Goal: Information Seeking & Learning: Learn about a topic

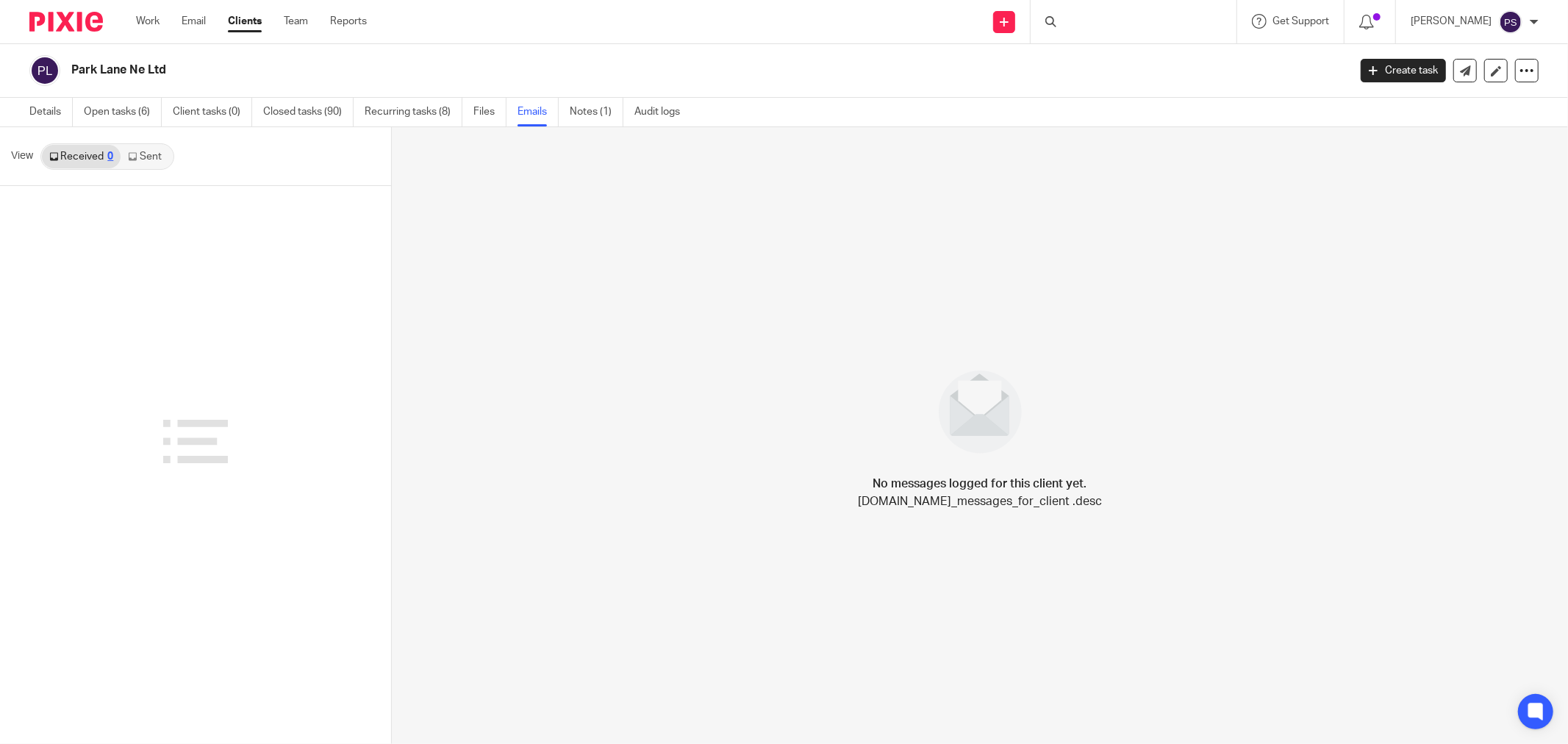
click at [1114, 20] on div at bounding box center [1134, 22] width 206 height 44
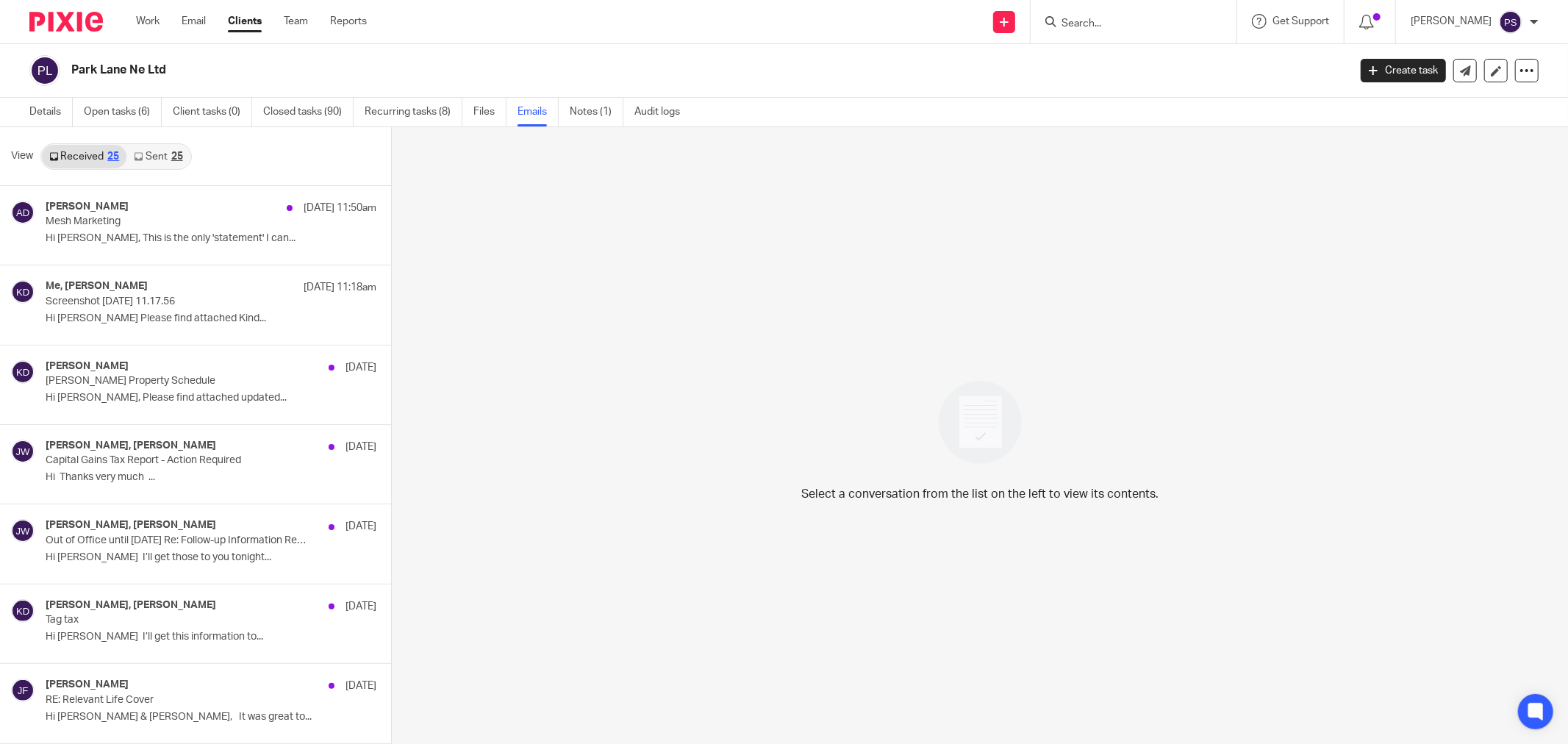
click at [1104, 20] on input "Search" at bounding box center [1127, 23] width 132 height 13
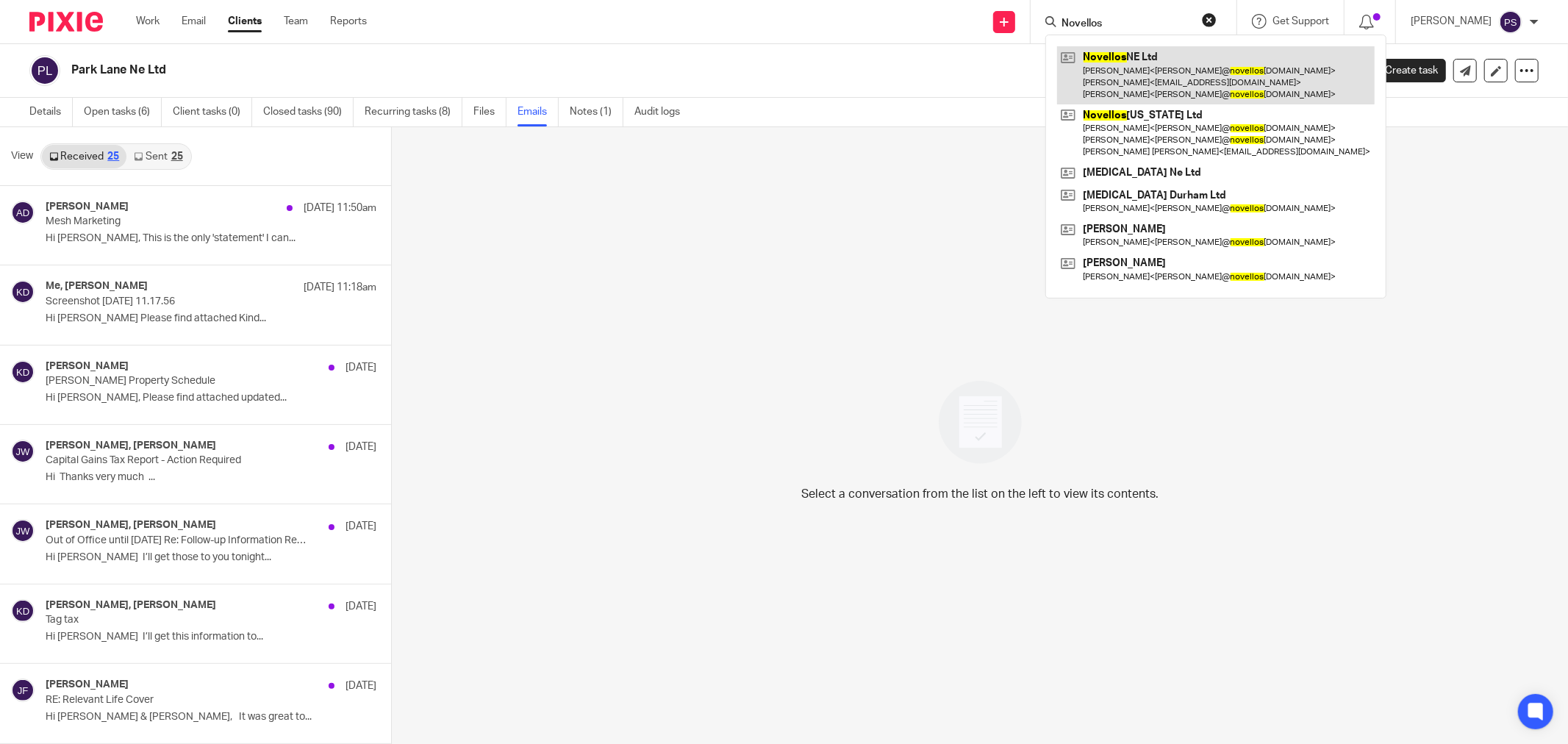
type input "Novellos"
click at [1140, 64] on link at bounding box center [1216, 75] width 318 height 58
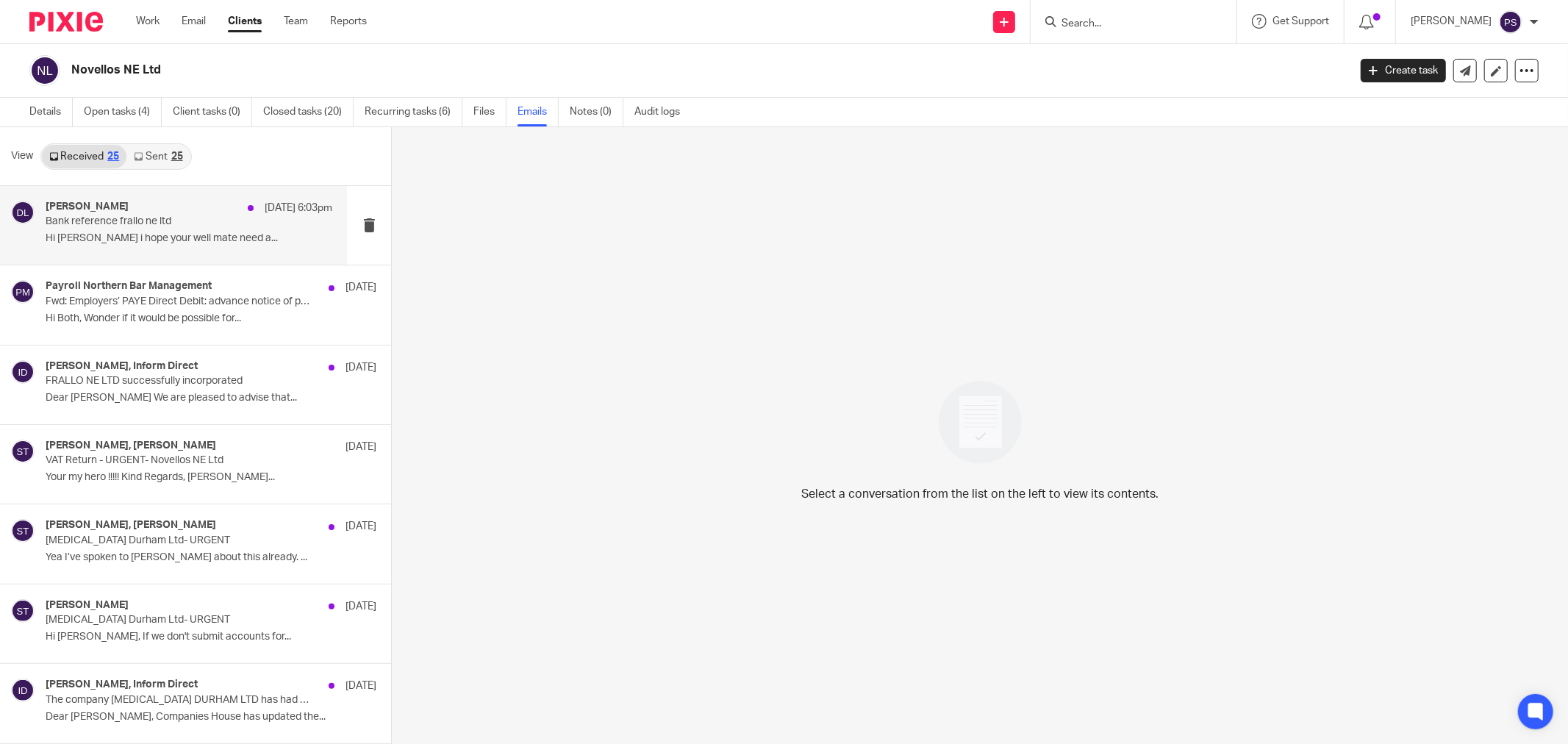
click at [143, 234] on p "Hi [PERSON_NAME] i hope your well mate need a..." at bounding box center [189, 238] width 287 height 12
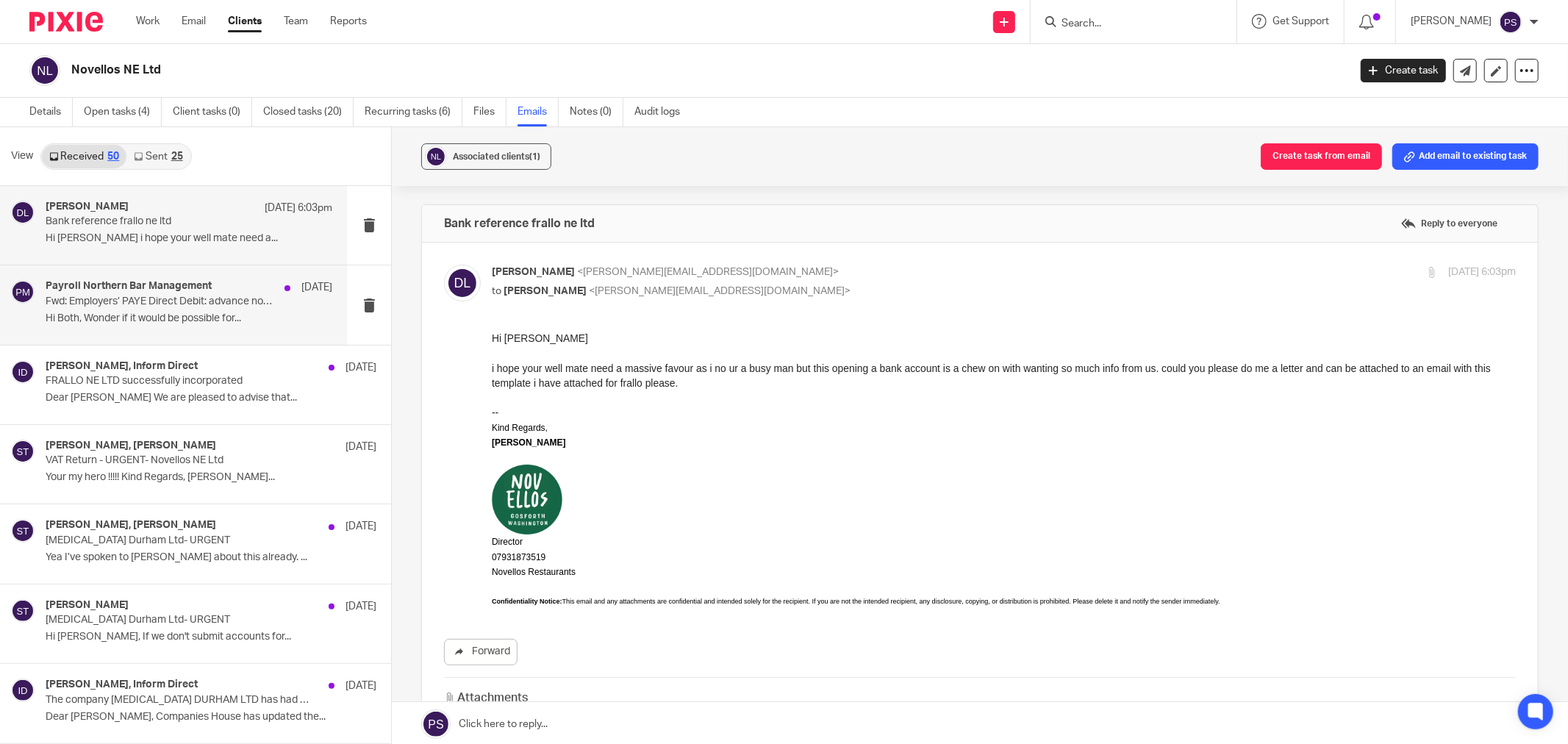
click at [151, 328] on div "Payroll Northern Bar Management [DATE] Fwd: Employers’ PAYE Direct Debit: advan…" at bounding box center [189, 305] width 287 height 50
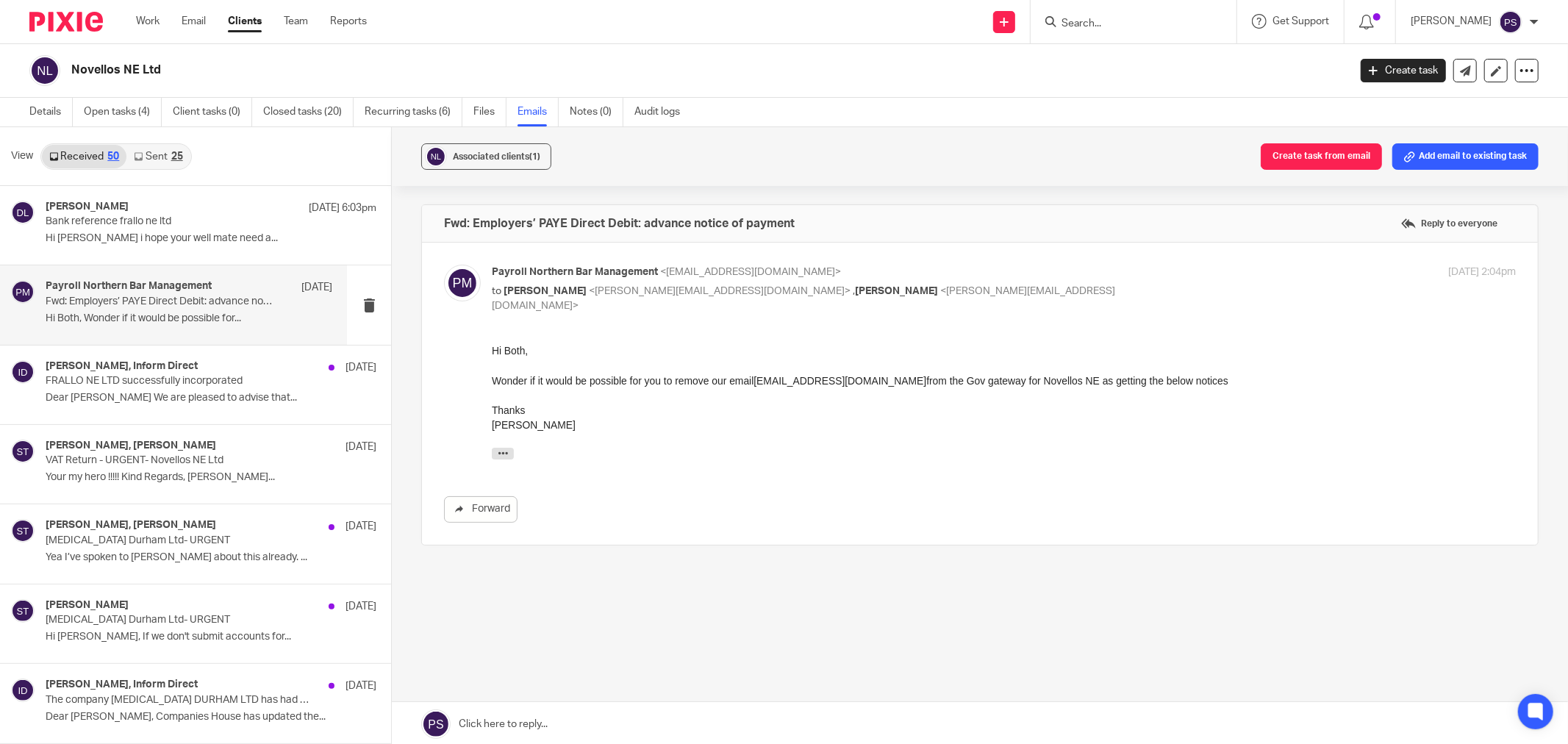
click at [199, 322] on p "Hi Both, Wonder if it would be possible for..." at bounding box center [189, 318] width 287 height 12
click at [200, 391] on div "[PERSON_NAME], Inform Direct [DATE] FRALLO NE LTD successfully incorporated Dea…" at bounding box center [189, 385] width 287 height 50
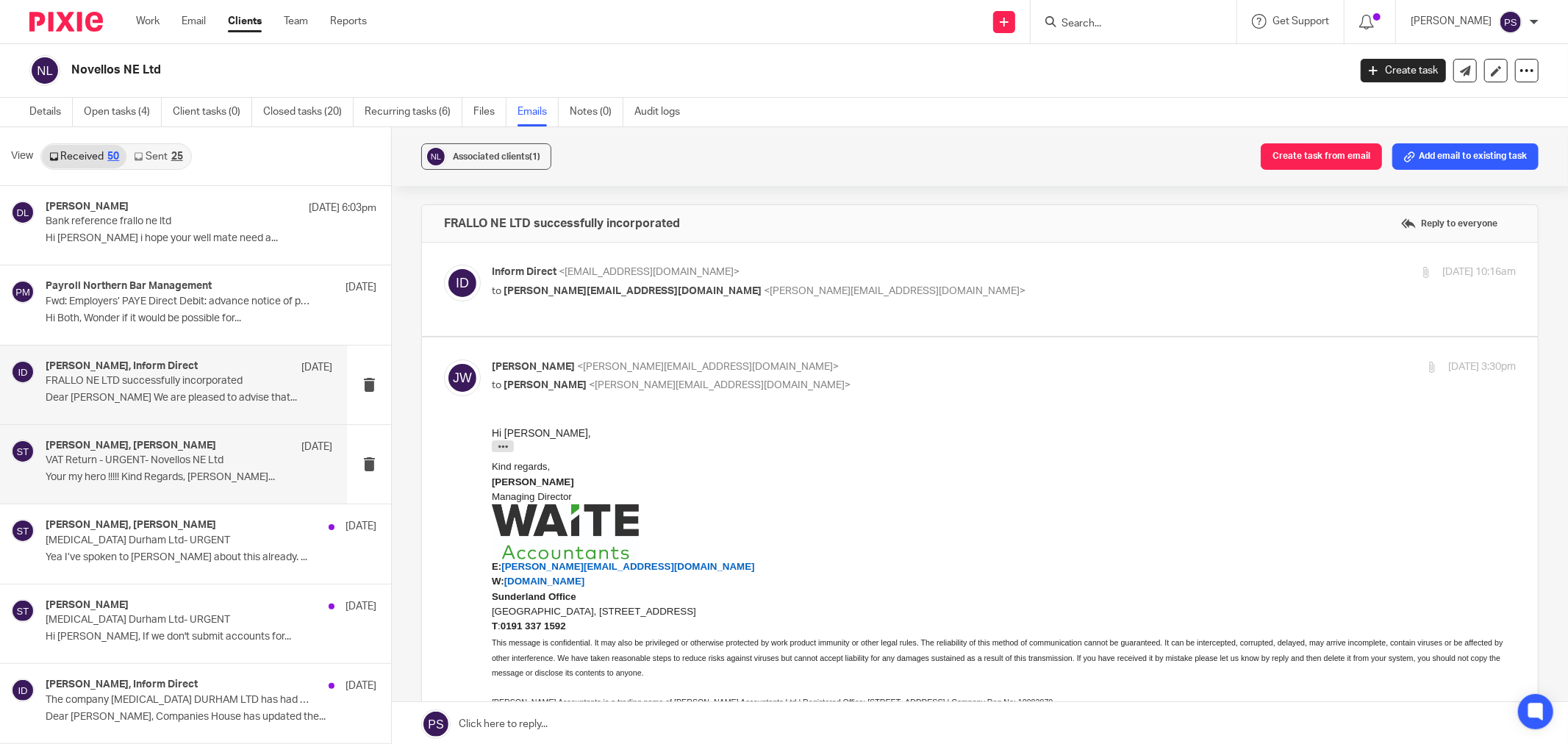
click at [206, 476] on p "Your my hero !!!!! Kind Regards, [PERSON_NAME]..." at bounding box center [189, 478] width 287 height 12
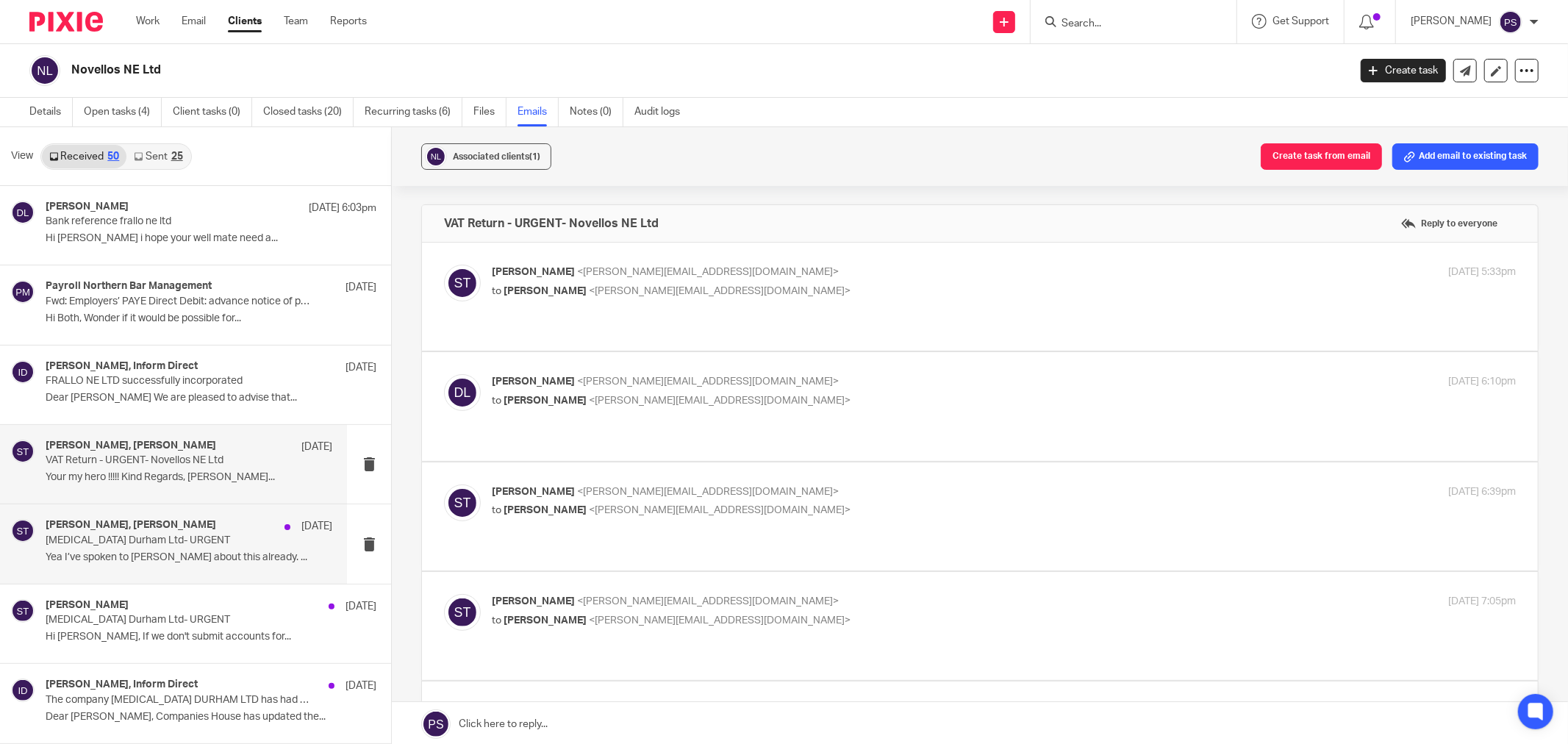
click at [173, 540] on p "[MEDICAL_DATA] Durham Ltd- URGENT" at bounding box center [160, 540] width 230 height 12
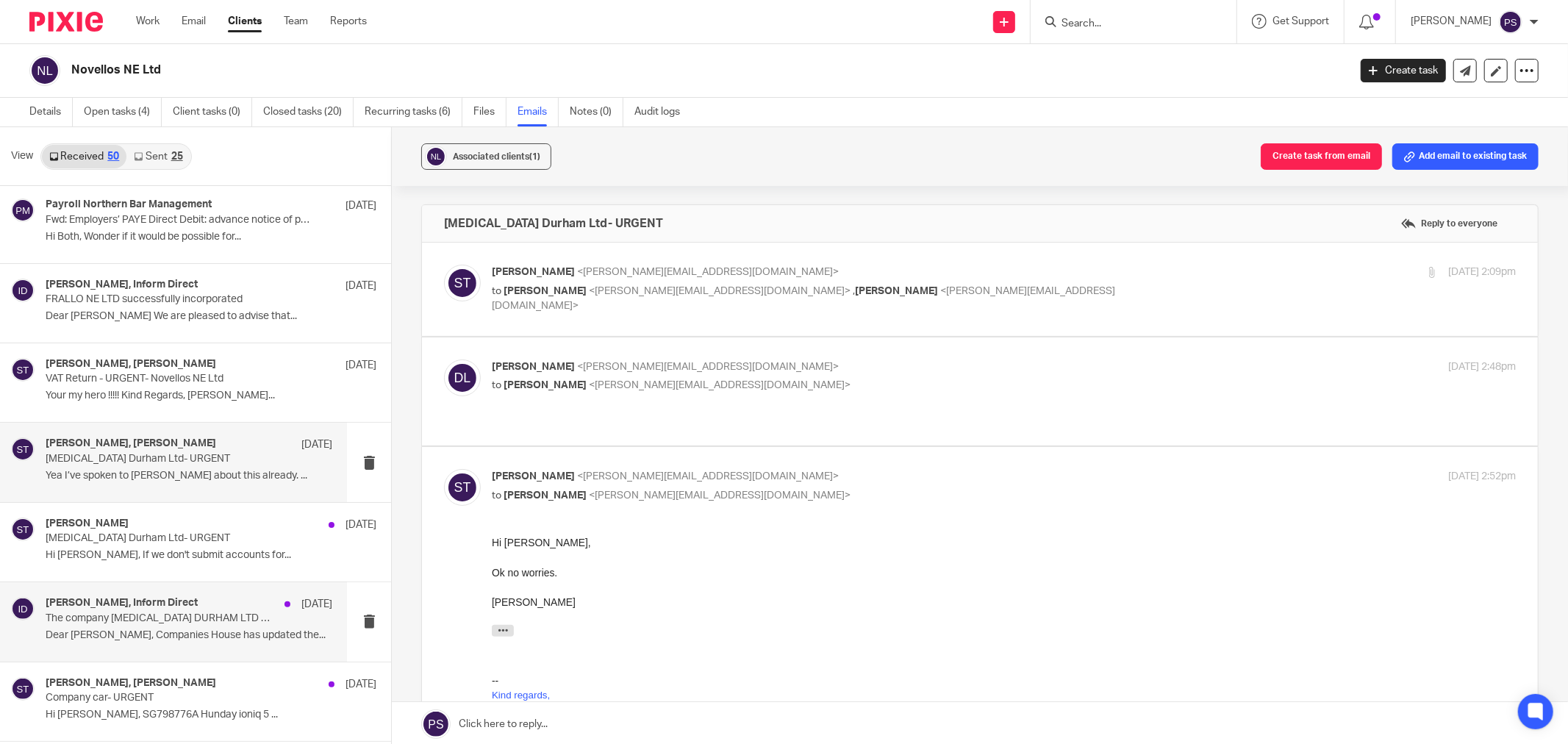
click at [173, 616] on p "The company [MEDICAL_DATA] DURHAM LTD has had a status update at Companies House" at bounding box center [160, 619] width 230 height 12
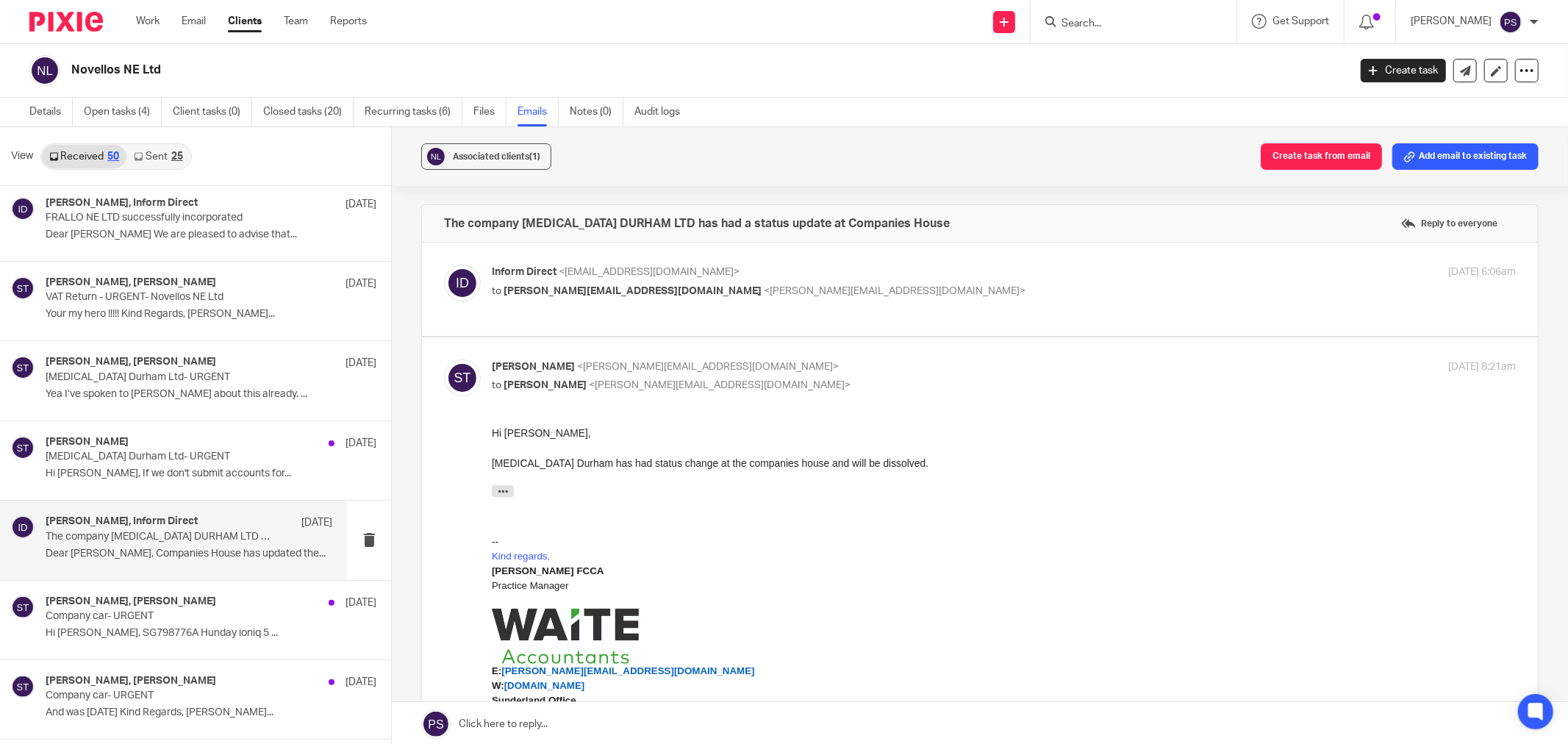
scroll to position [245, 0]
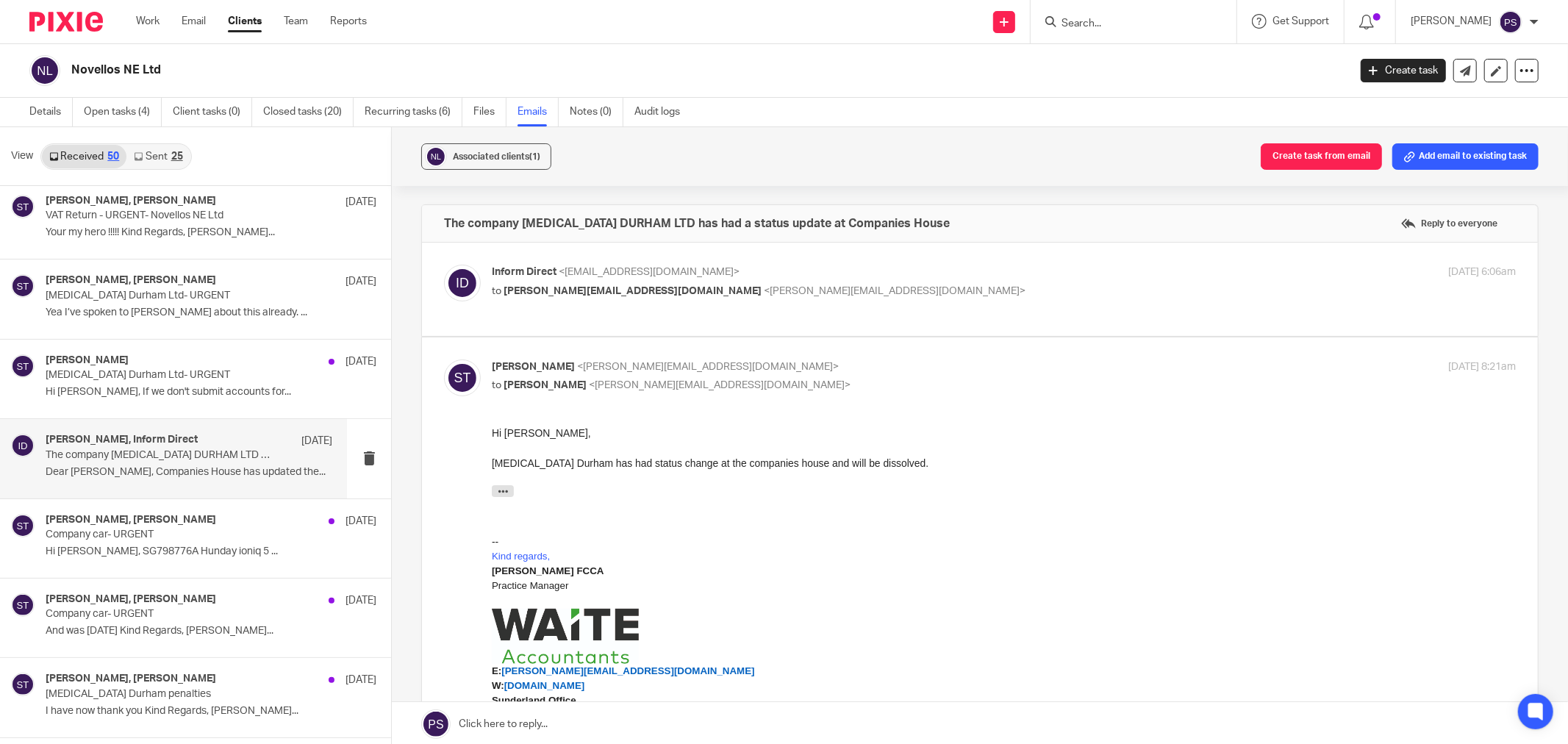
click at [185, 612] on p "Company car- URGENT" at bounding box center [178, 614] width 265 height 12
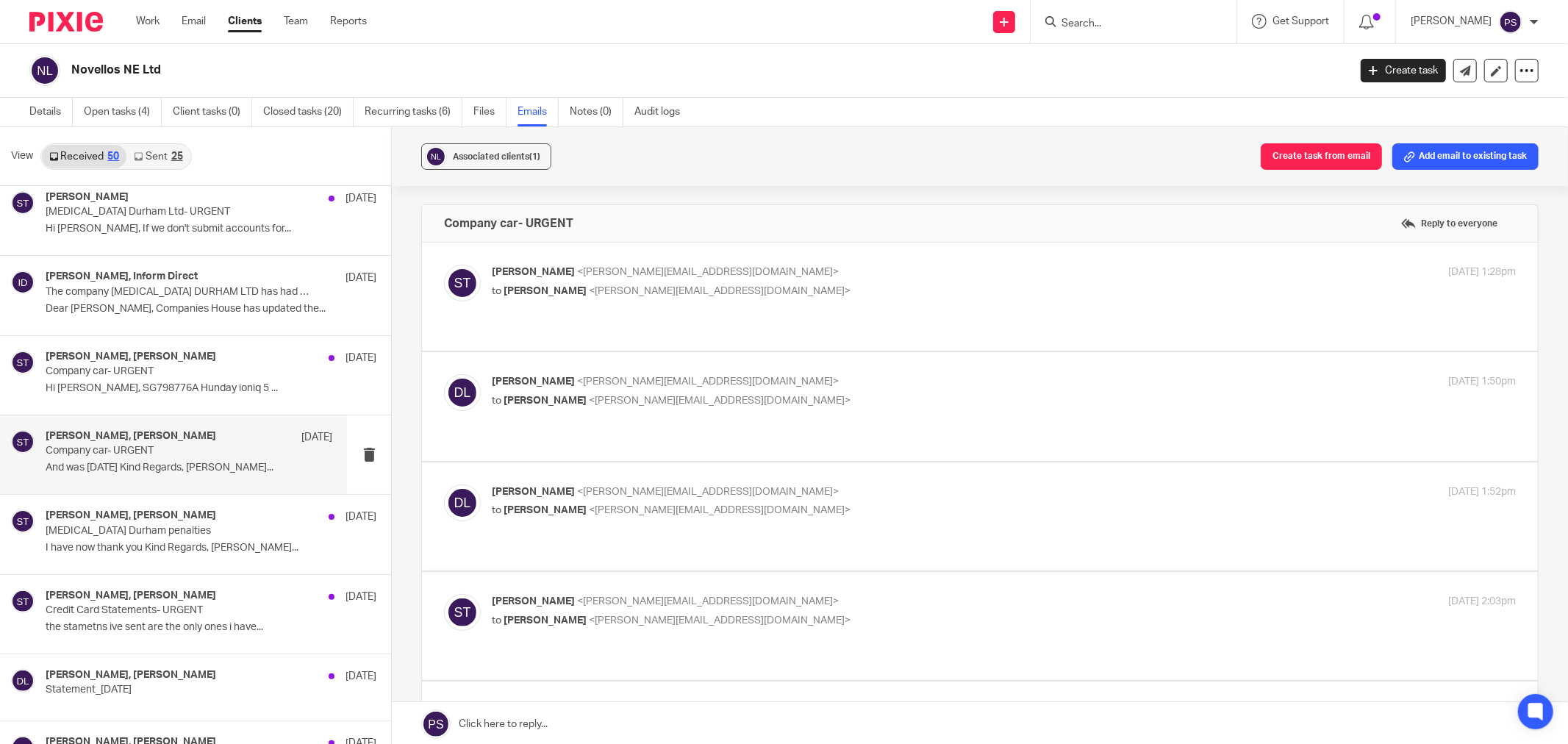
scroll to position [572, 0]
